Goal: Check status: Check status

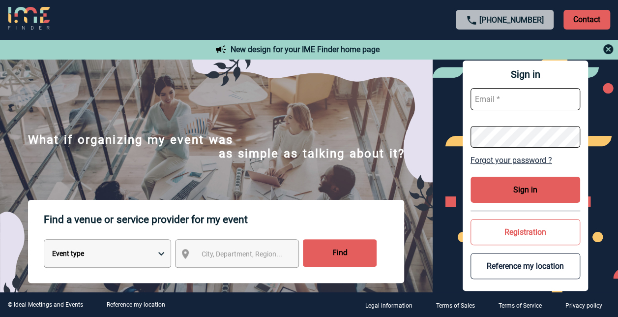
click at [489, 93] on input "text" at bounding box center [526, 99] width 110 height 22
type input "sandrine.belland@sanofi.com"
click at [489, 124] on form "sandrine.belland@sanofi.com" at bounding box center [526, 118] width 110 height 76
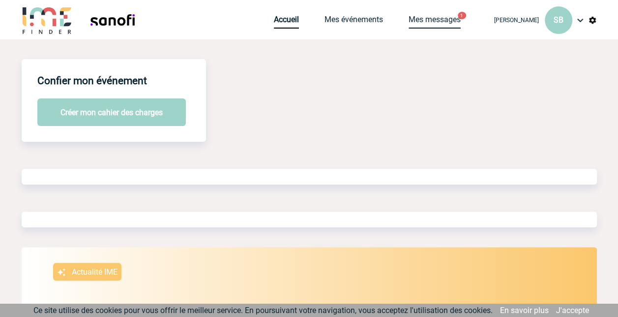
click at [427, 16] on link "Mes messages" at bounding box center [435, 22] width 52 height 14
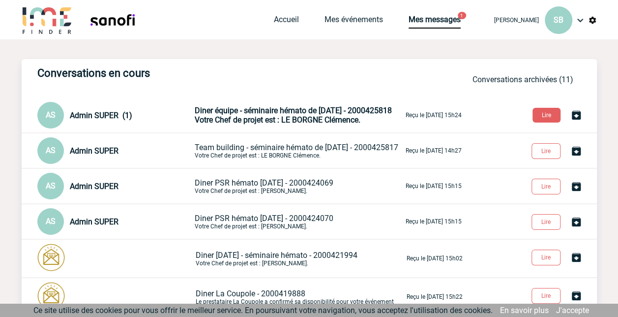
click at [222, 108] on span "Diner équipe - séminaire hémato de janvier 2026 - 2000425818" at bounding box center [293, 110] width 197 height 9
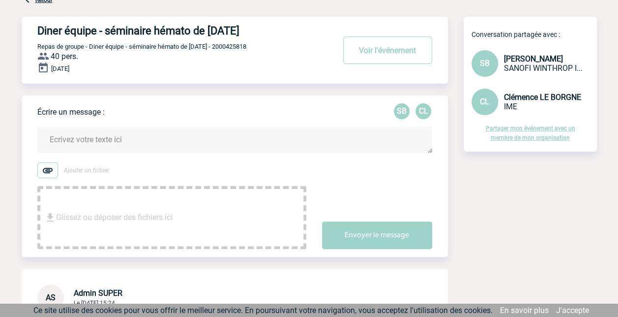
scroll to position [60, 0]
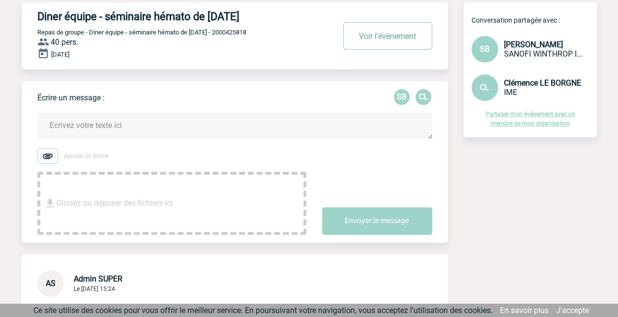
click at [376, 38] on button "Voir l'événement" at bounding box center [387, 36] width 89 height 28
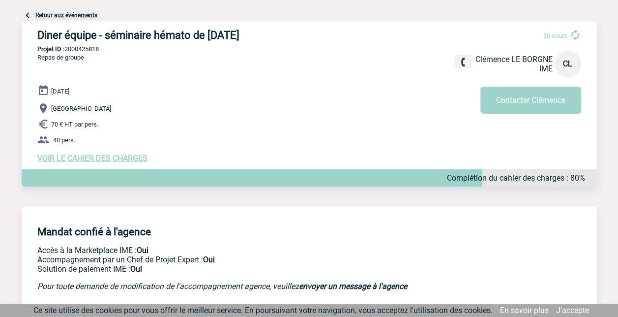
scroll to position [46, 0]
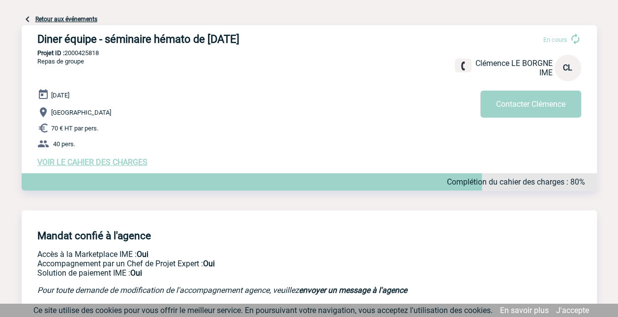
click at [105, 166] on span "VOIR LE CAHIER DES CHARGES" at bounding box center [92, 161] width 110 height 9
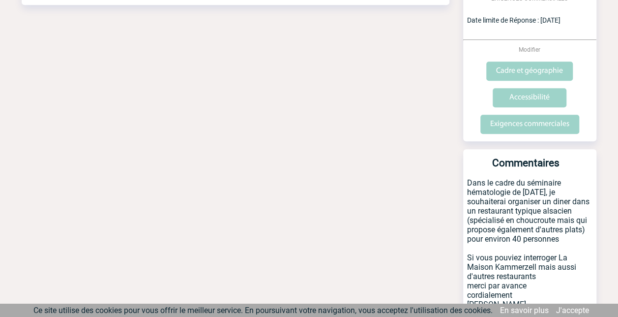
scroll to position [317, 0]
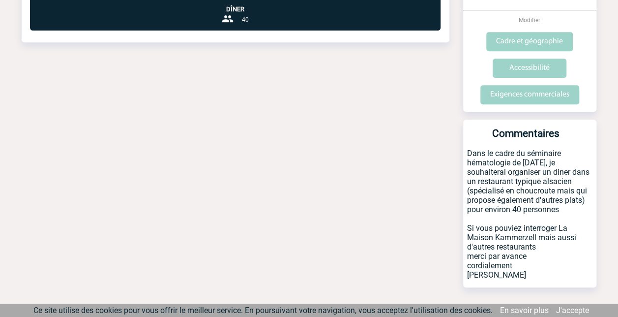
click at [416, 132] on div "Retour à mon événement Diner équipe - séminaire hémato de [DATE] CAHIER DES CHA…" at bounding box center [310, 29] width 576 height 612
click at [603, 136] on body "[PERSON_NAME] SB Accueil Mes événements" at bounding box center [309, 8] width 618 height 651
click at [375, 204] on div "Retour à mon événement Diner équipe - séminaire hémato de janvier 2026 CAHIER D…" at bounding box center [310, 29] width 576 height 612
drag, startPoint x: 293, startPoint y: 216, endPoint x: 298, endPoint y: 216, distance: 5.0
click at [292, 217] on div "Retour à mon événement Diner équipe - séminaire hémato de janvier 2026 CAHIER D…" at bounding box center [310, 29] width 576 height 612
